Goal: Task Accomplishment & Management: Use online tool/utility

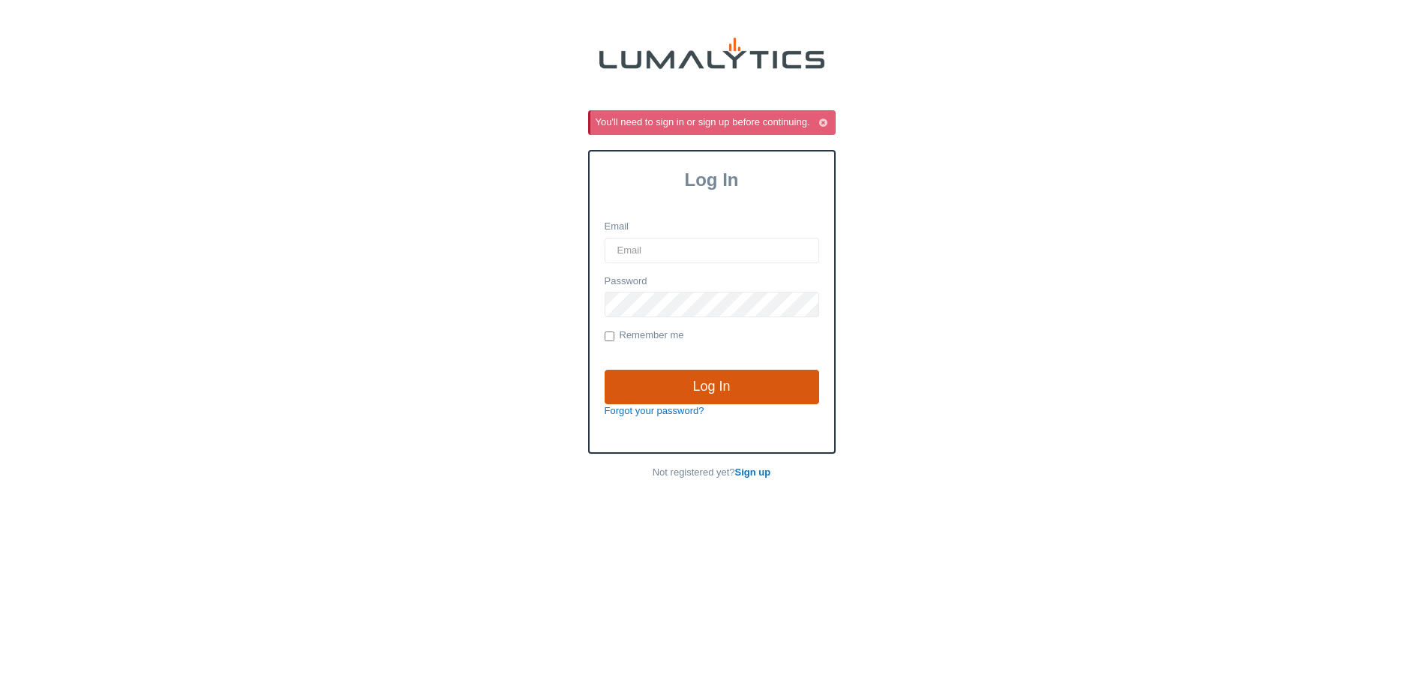
type input "[EMAIL_ADDRESS][DOMAIN_NAME]"
click at [713, 381] on input "Log In" at bounding box center [712, 387] width 215 height 35
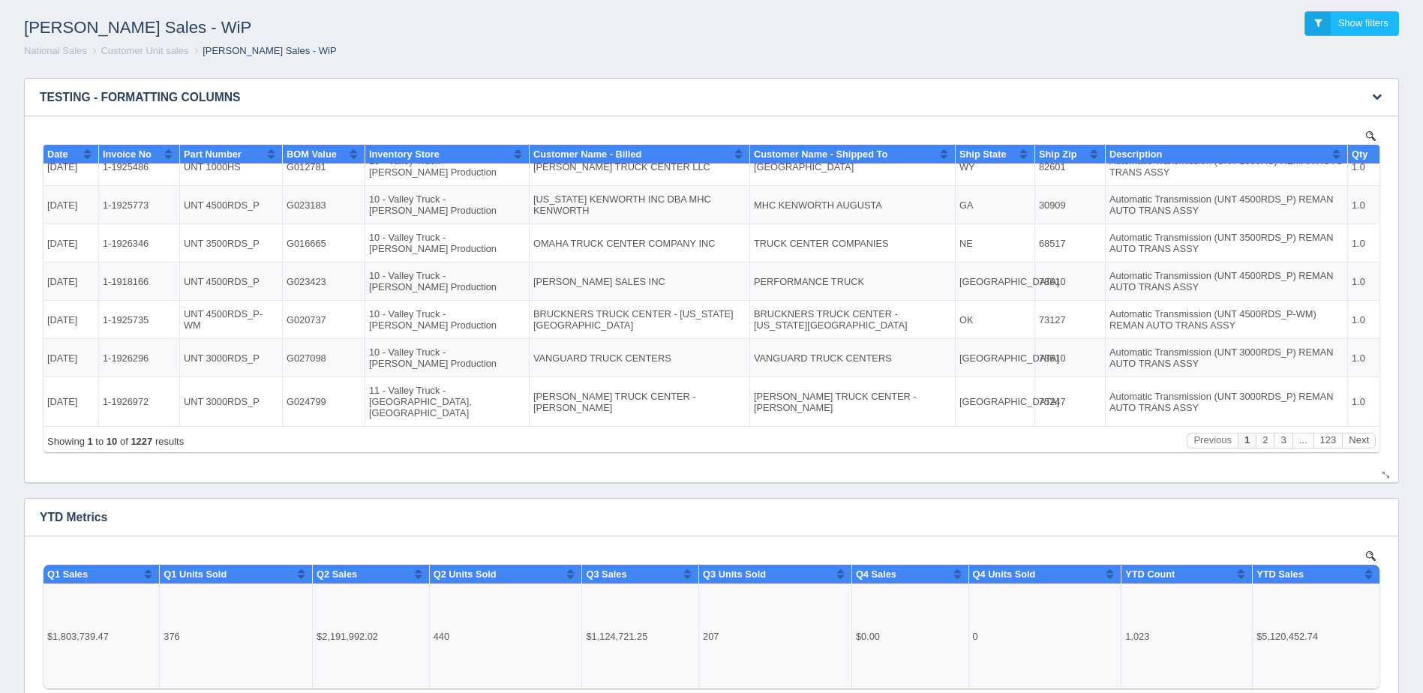
scroll to position [75, 0]
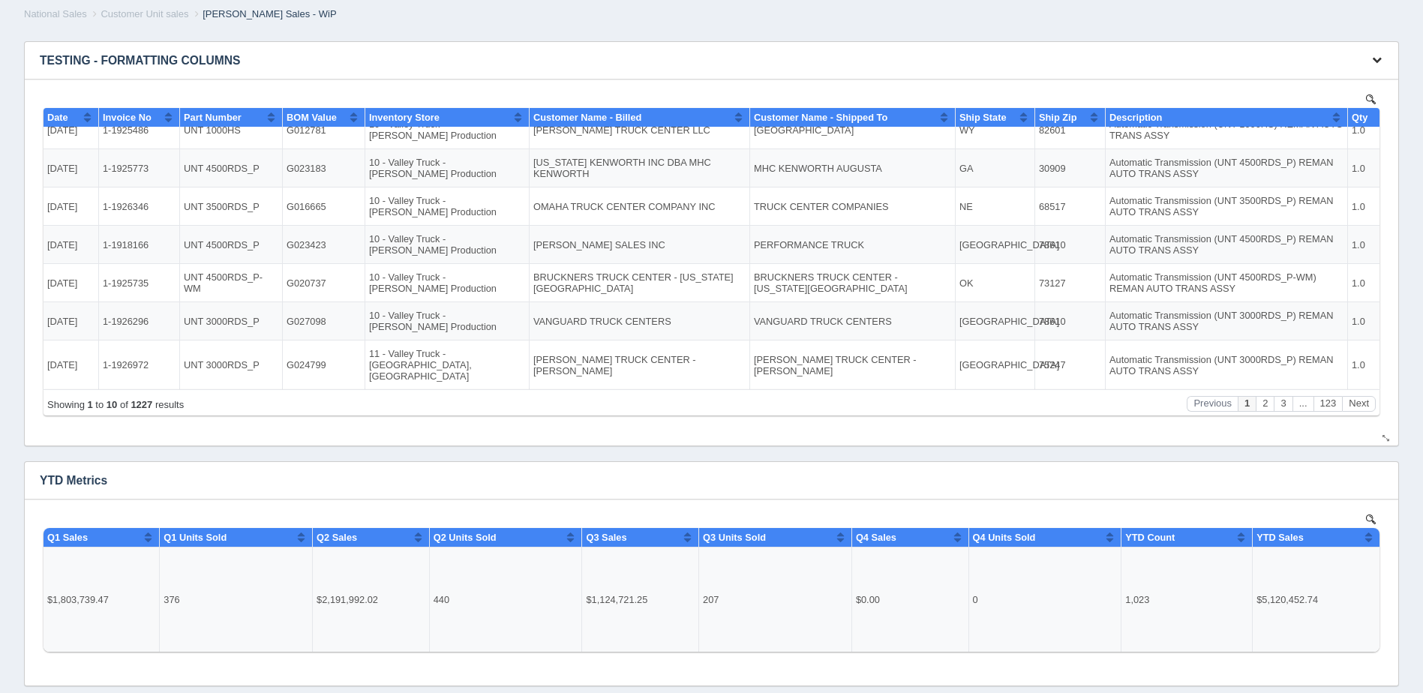
click at [1382, 60] on button "button" at bounding box center [1377, 60] width 20 height 23
click at [1331, 80] on link "Download CSV" at bounding box center [1327, 83] width 120 height 22
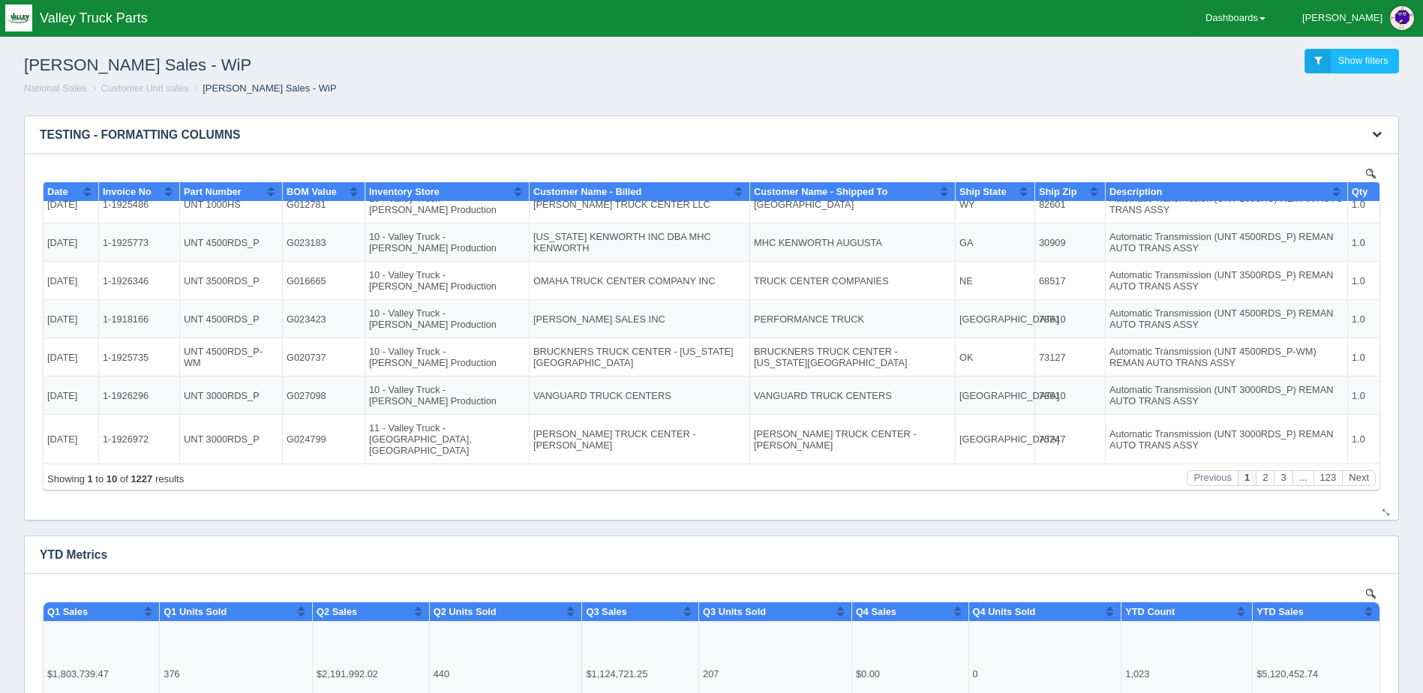
scroll to position [0, 0]
